Goal: Information Seeking & Learning: Learn about a topic

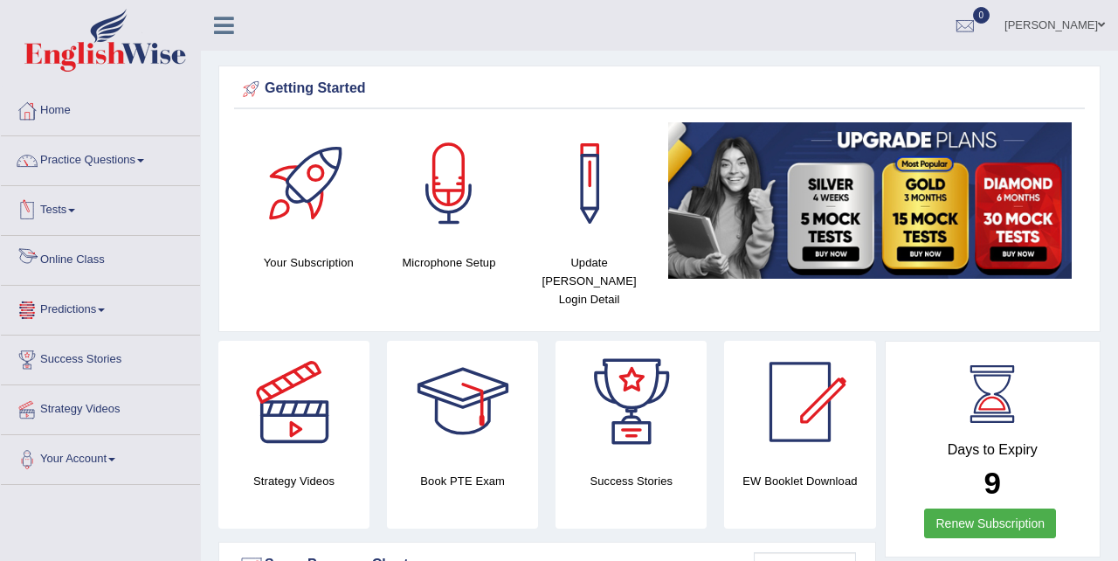
click at [96, 265] on link "Online Class" at bounding box center [100, 258] width 199 height 44
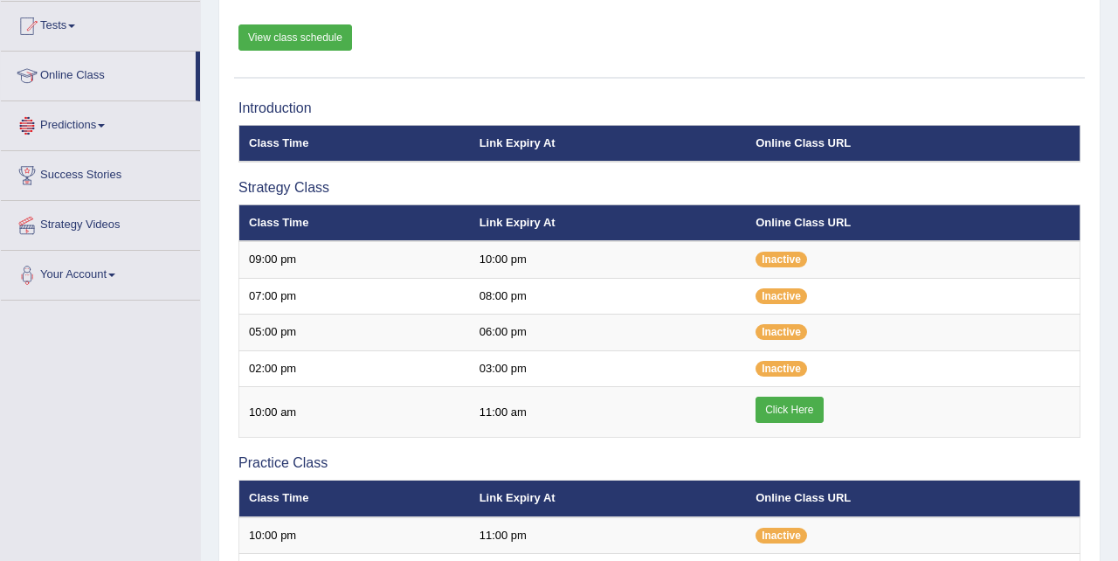
scroll to position [193, 0]
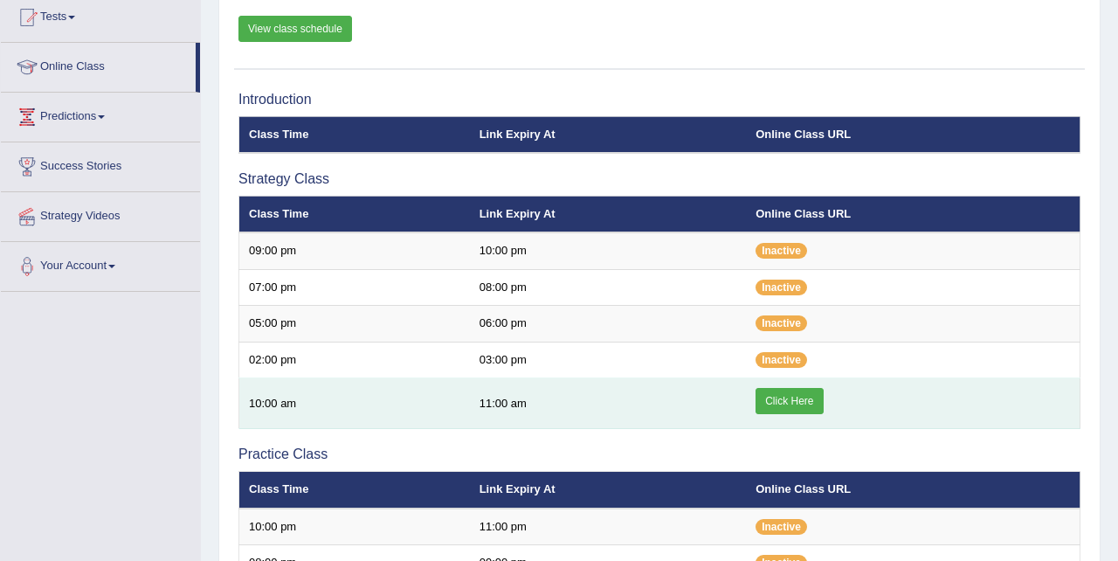
click at [778, 397] on link "Click Here" at bounding box center [789, 401] width 67 height 26
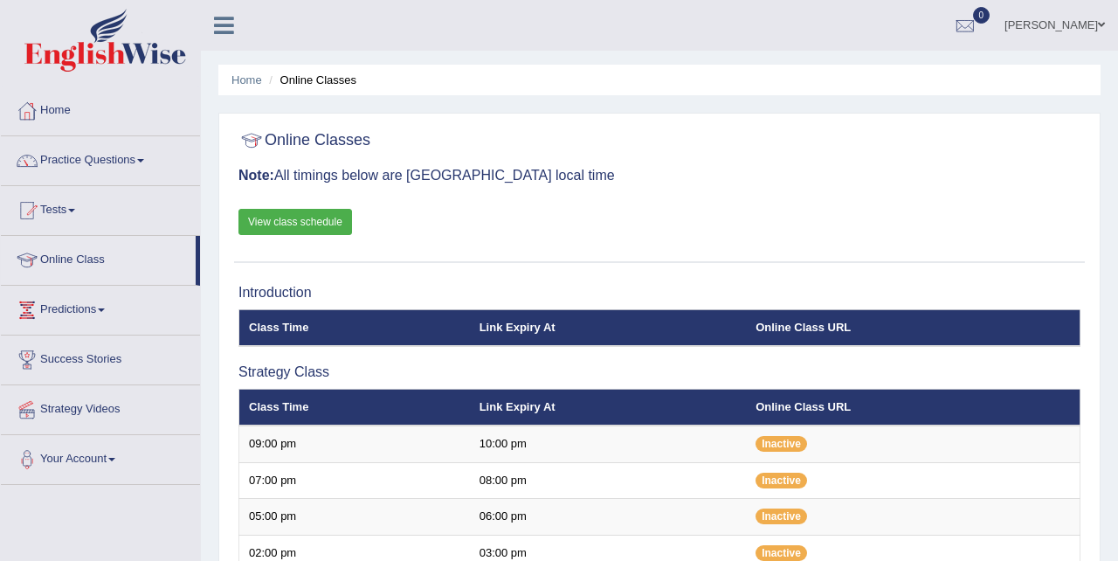
click at [298, 220] on link "View class schedule" at bounding box center [295, 222] width 114 height 26
click at [327, 218] on link "View class schedule" at bounding box center [295, 222] width 114 height 26
